Goal: Task Accomplishment & Management: Complete application form

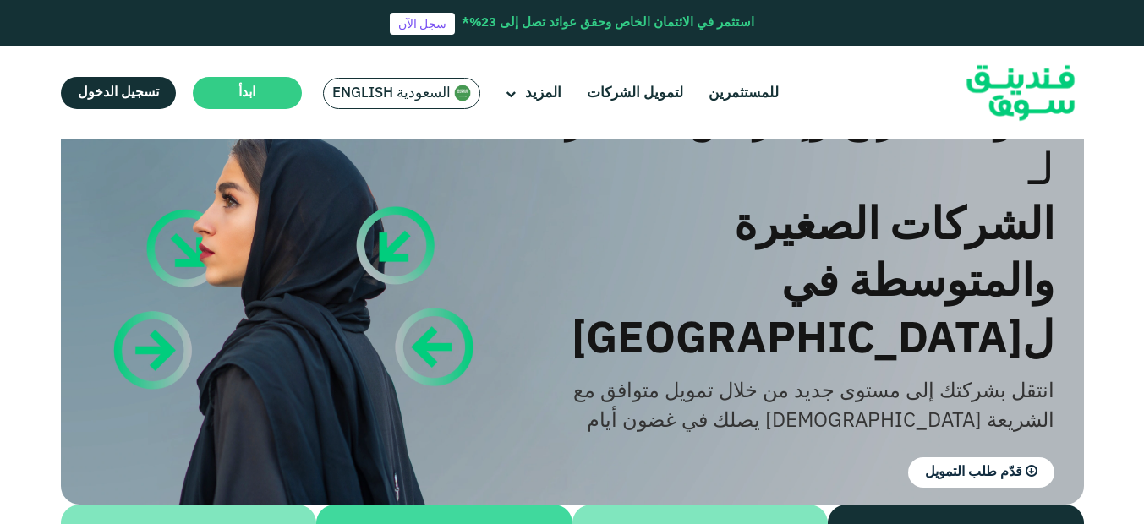
scroll to position [88, 0]
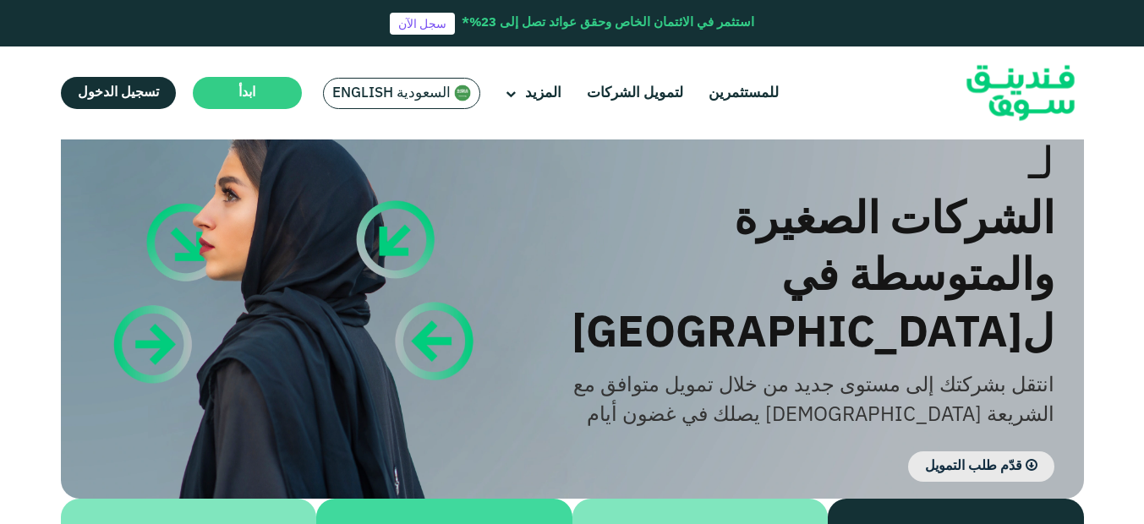
click at [1003, 460] on span "قدّم طلب التمويل" at bounding box center [973, 466] width 97 height 13
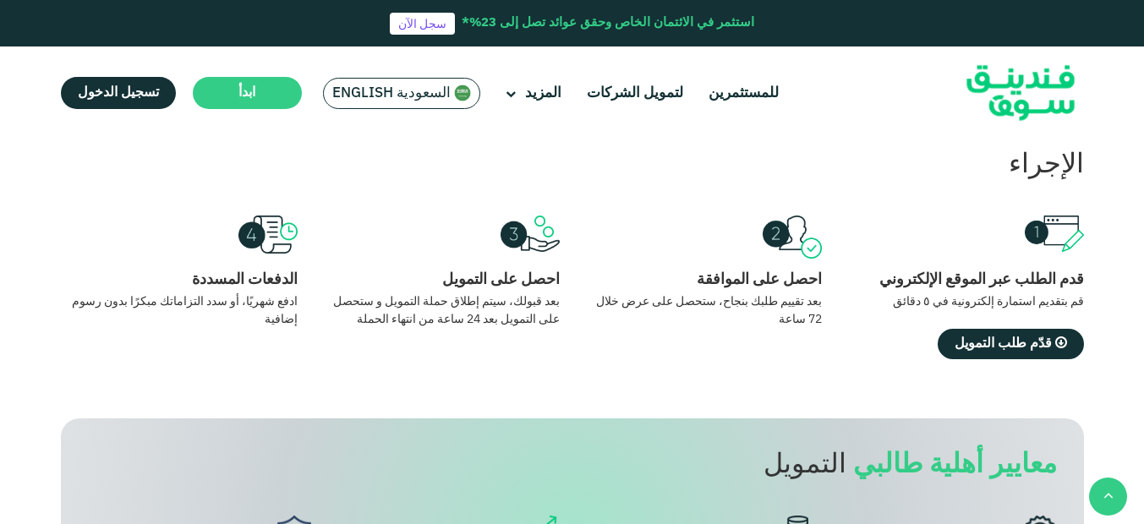
scroll to position [1566, 0]
